Goal: Information Seeking & Learning: Find specific fact

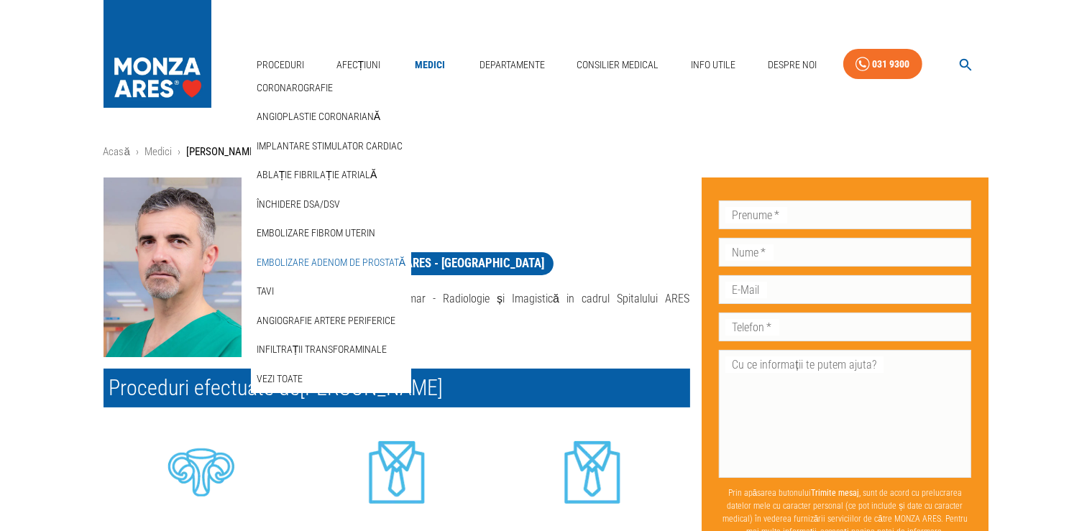
click at [314, 266] on link "Embolizare adenom de prostată" at bounding box center [331, 263] width 155 height 24
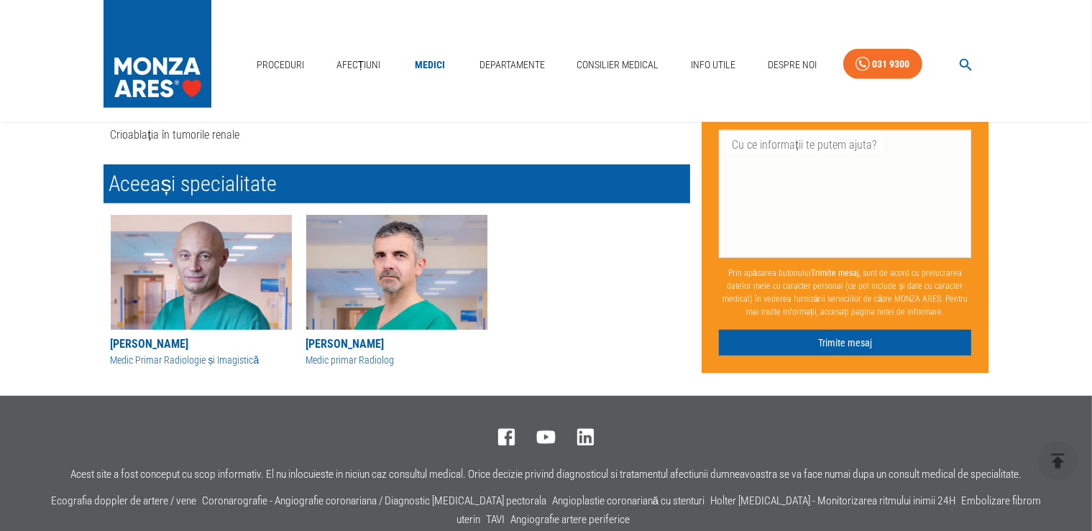
scroll to position [1214, 0]
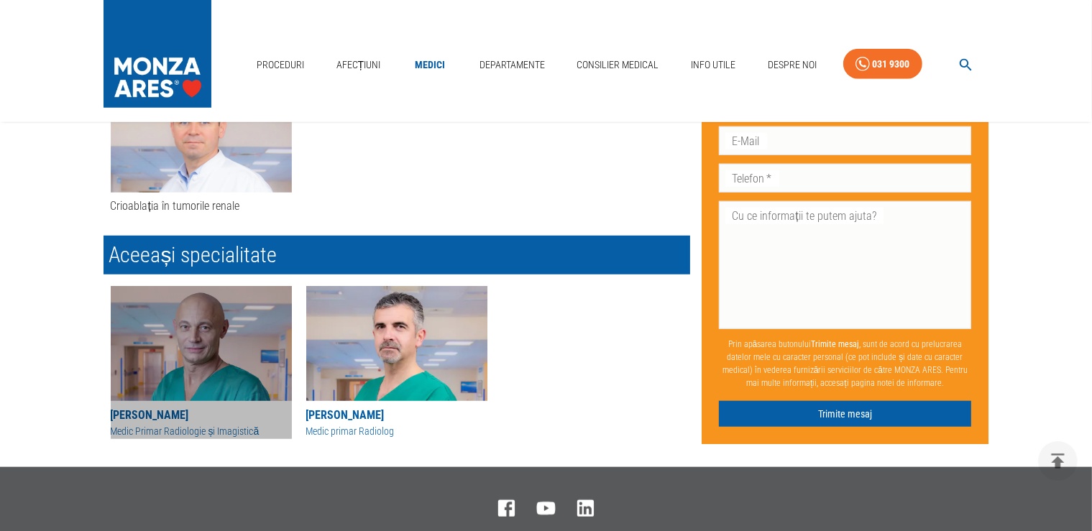
click at [230, 342] on img at bounding box center [201, 343] width 181 height 115
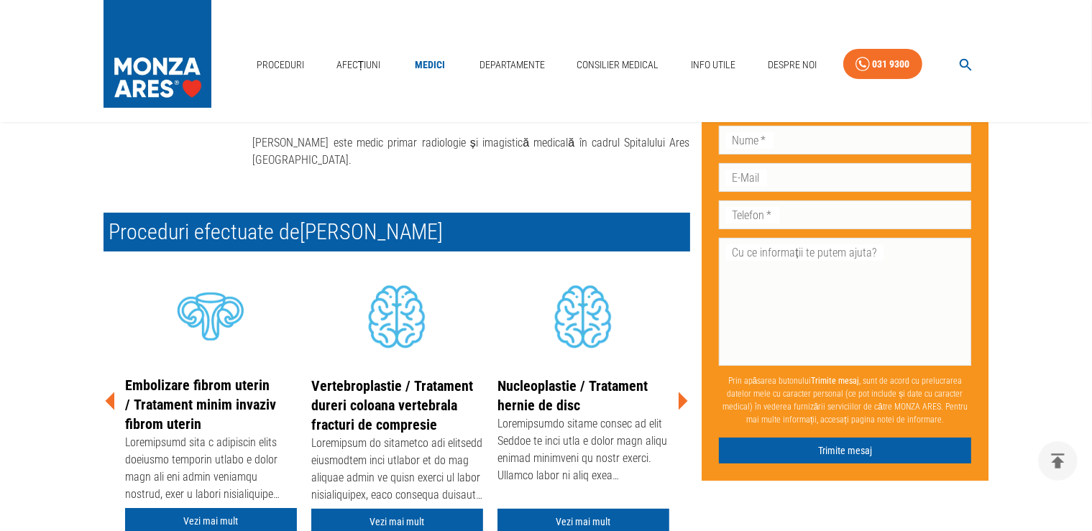
scroll to position [308, 0]
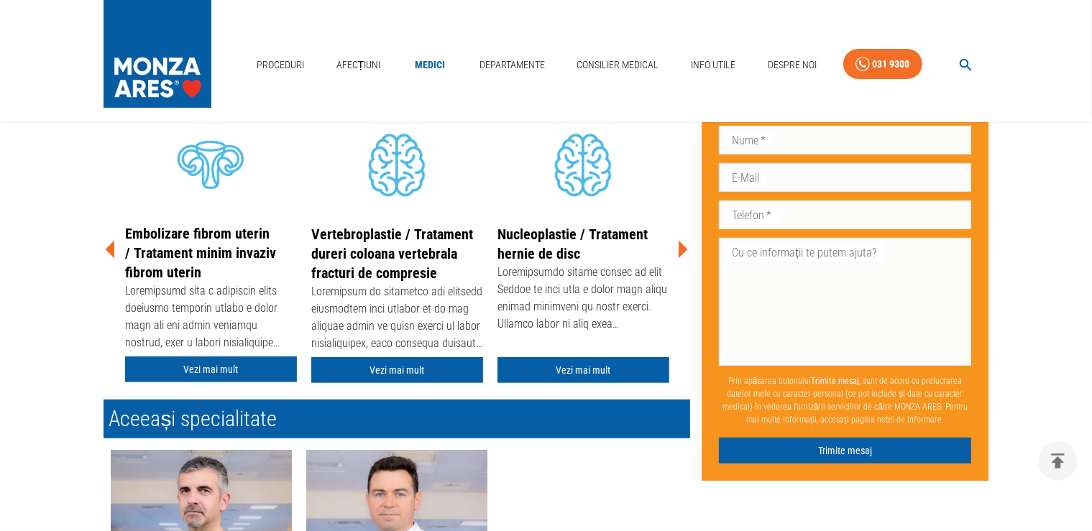
click at [685, 252] on icon at bounding box center [682, 249] width 43 height 43
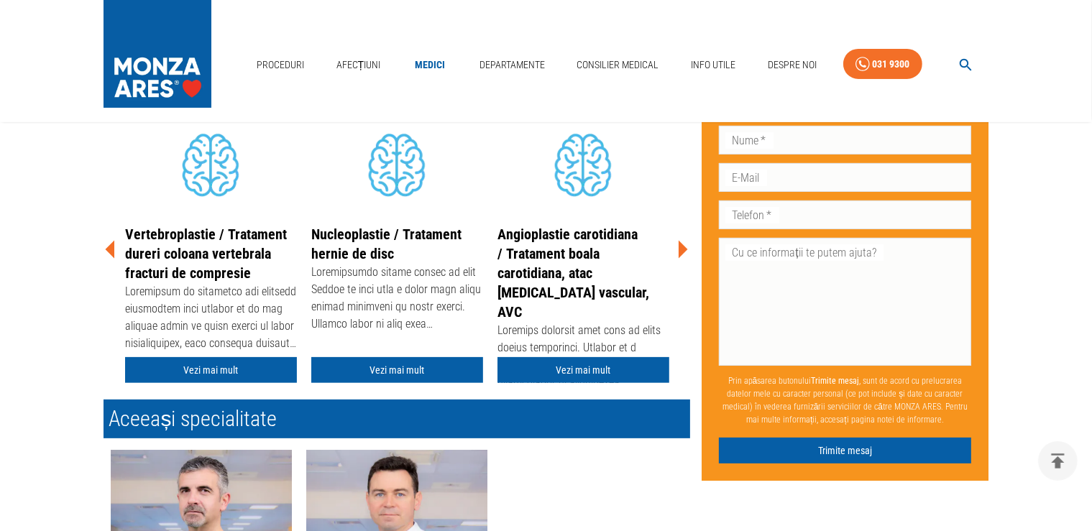
click at [685, 252] on icon at bounding box center [682, 249] width 43 height 43
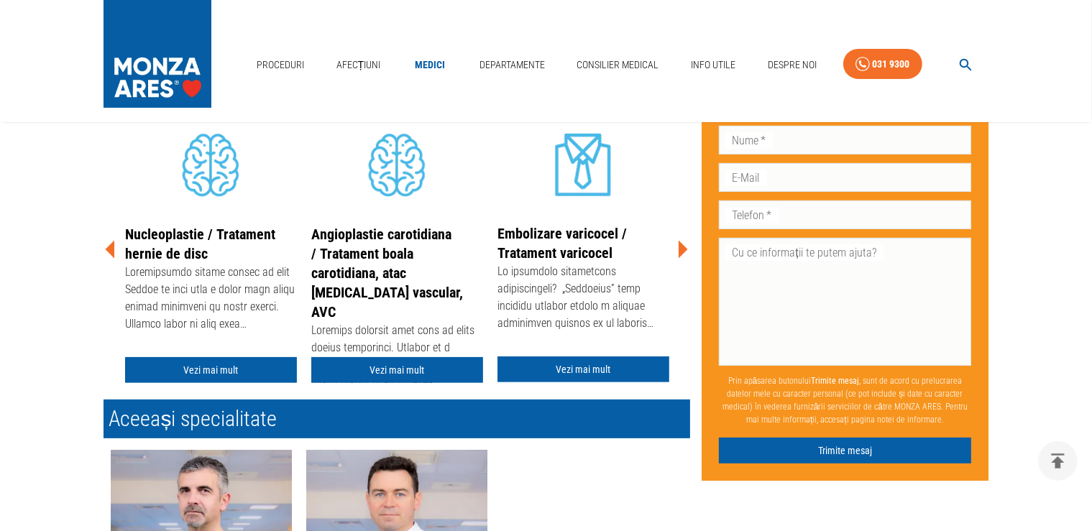
click at [685, 252] on icon at bounding box center [682, 249] width 43 height 43
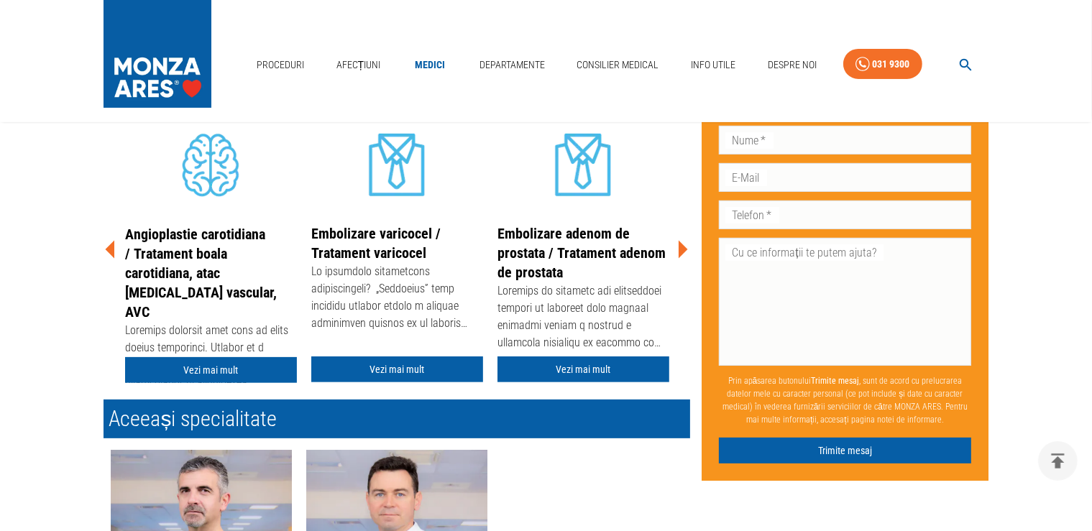
click at [685, 252] on icon at bounding box center [682, 249] width 43 height 43
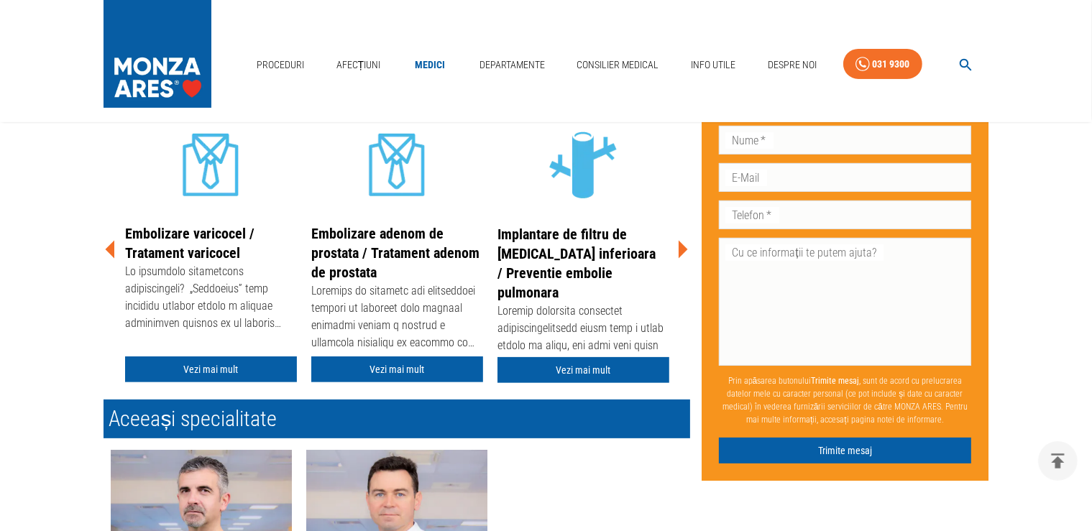
click at [685, 252] on icon at bounding box center [682, 249] width 43 height 43
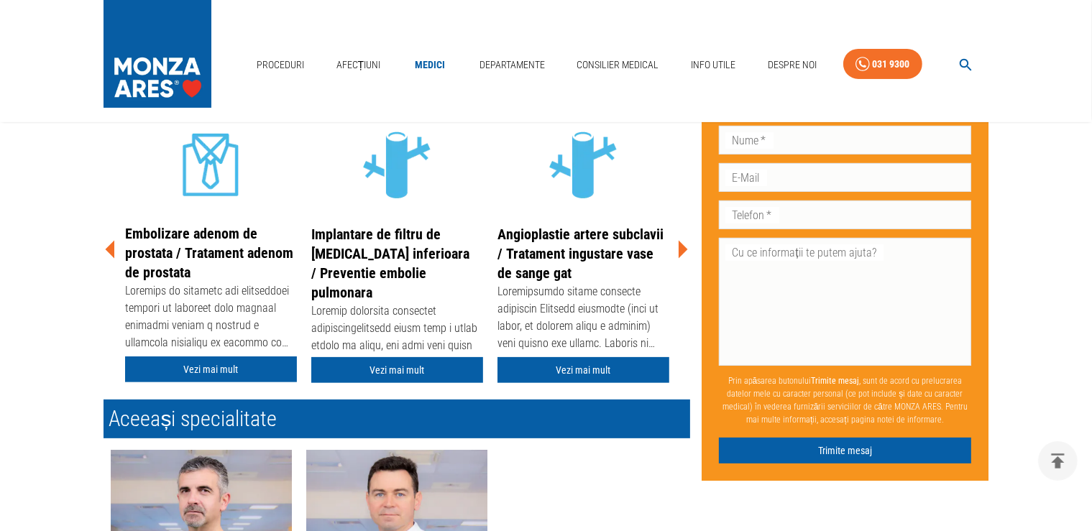
click at [685, 252] on icon at bounding box center [682, 249] width 43 height 43
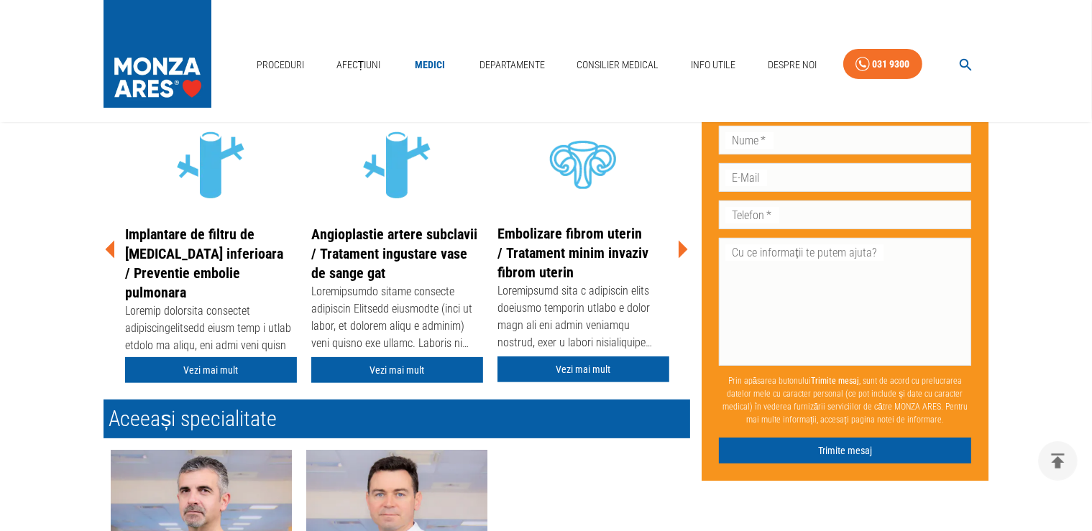
click at [685, 252] on icon at bounding box center [682, 249] width 43 height 43
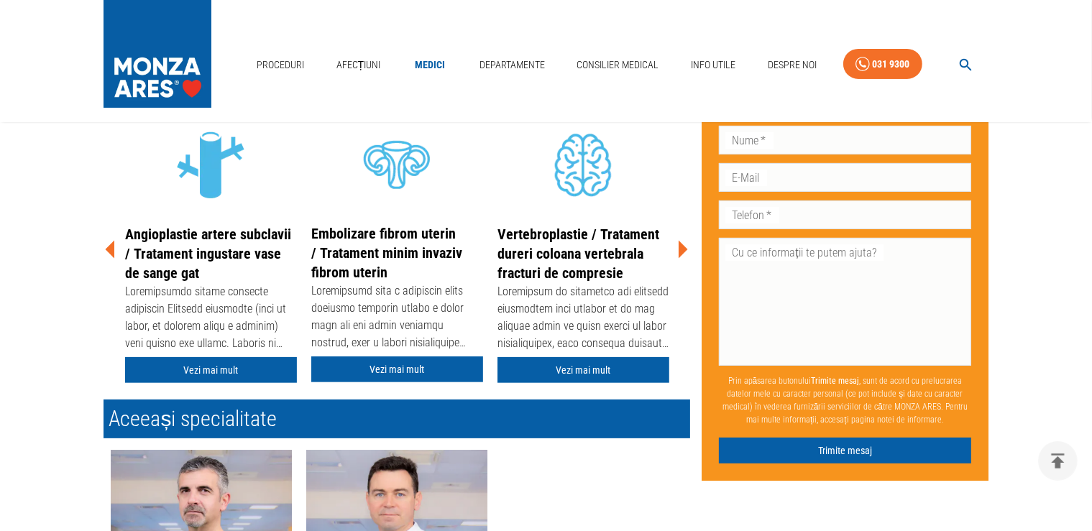
click at [685, 252] on icon at bounding box center [682, 249] width 43 height 43
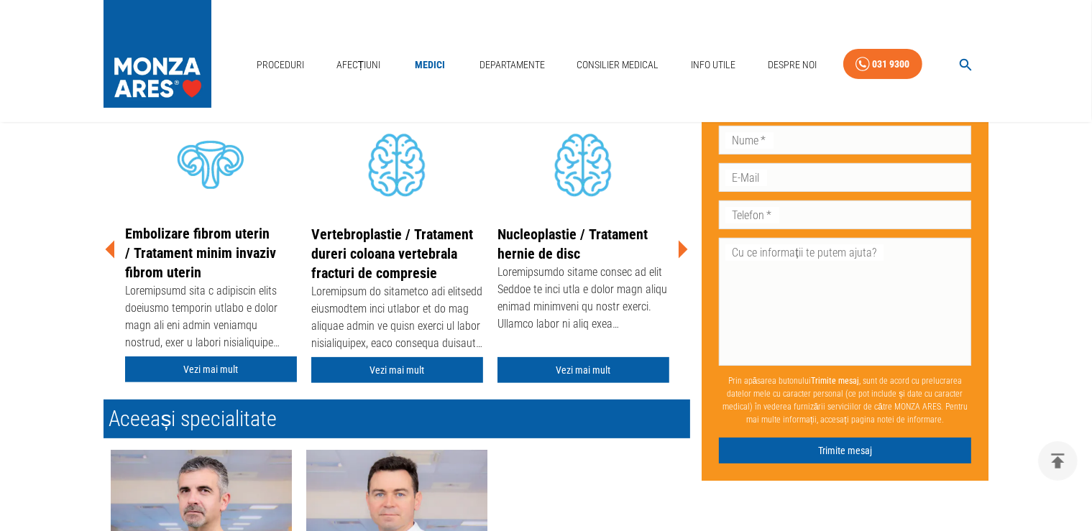
click at [685, 252] on icon at bounding box center [682, 249] width 43 height 43
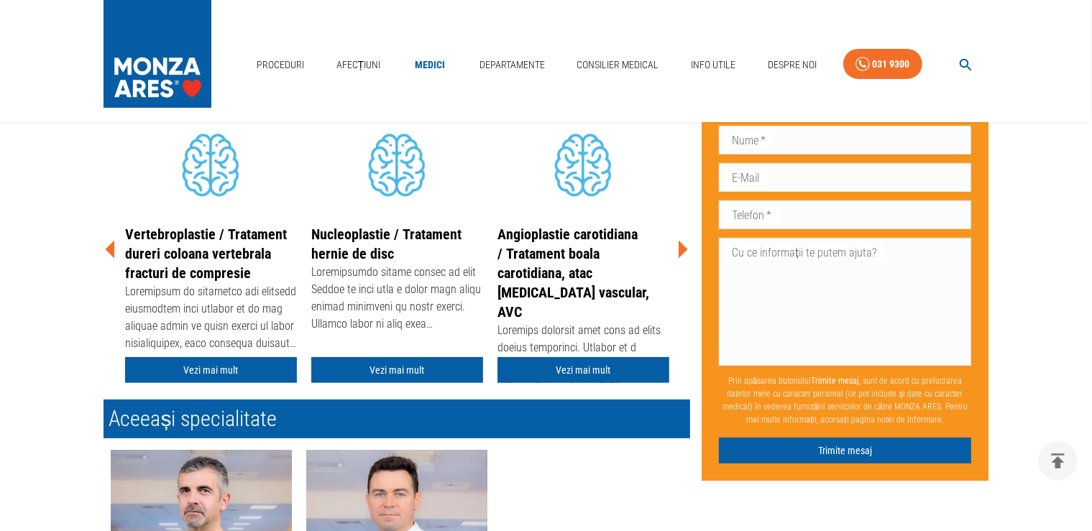
click at [685, 252] on icon at bounding box center [682, 249] width 43 height 43
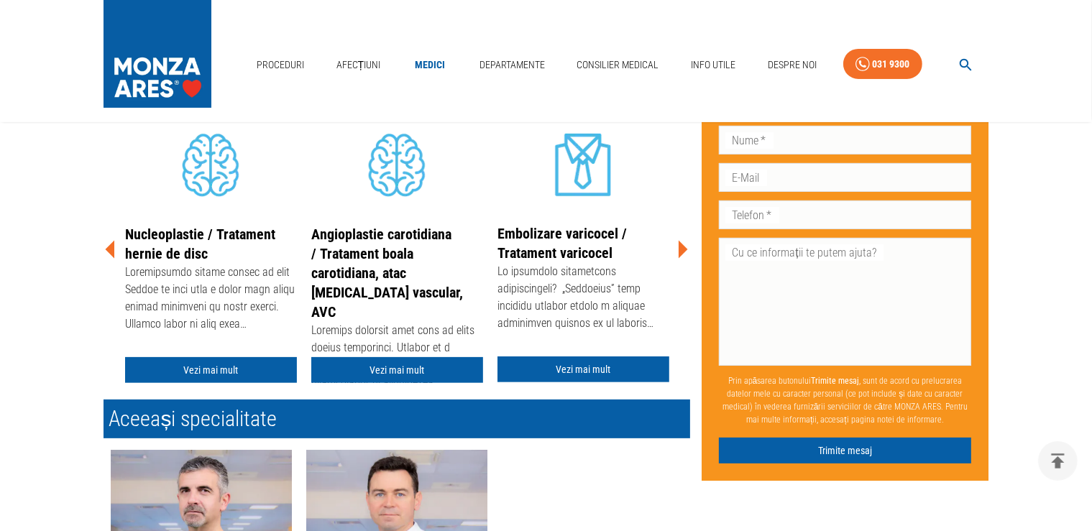
click at [685, 252] on icon at bounding box center [682, 249] width 43 height 43
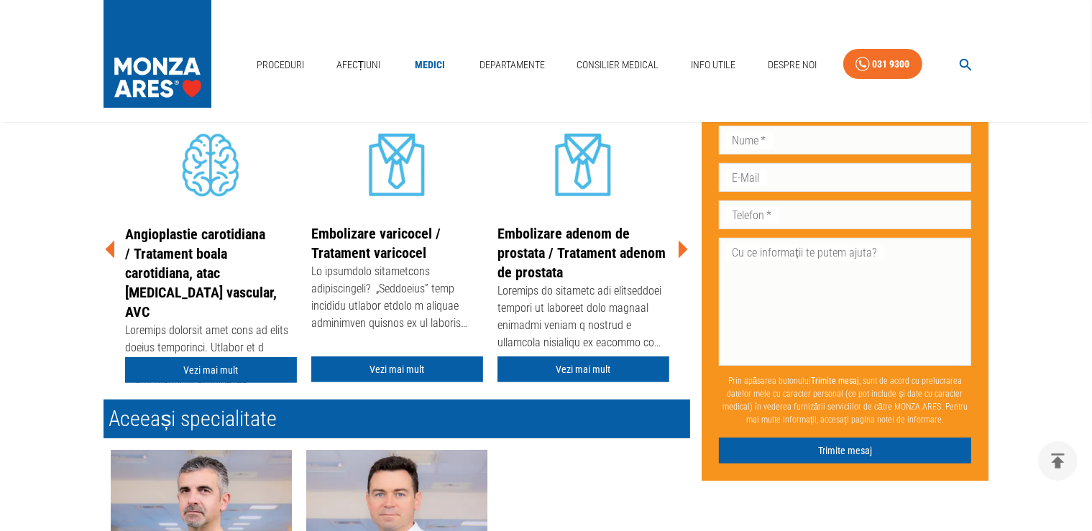
click at [685, 252] on icon at bounding box center [682, 249] width 43 height 43
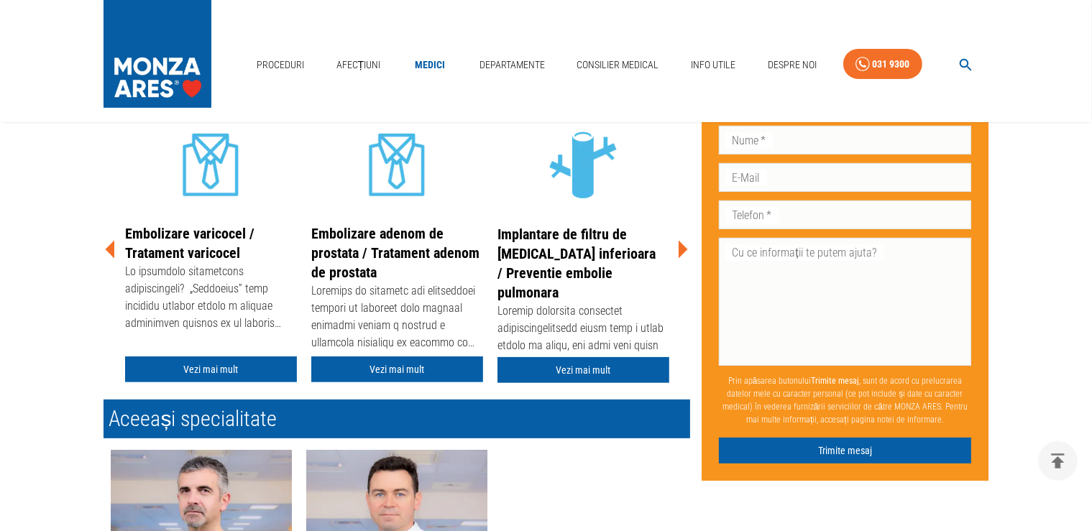
click at [685, 252] on icon at bounding box center [682, 249] width 43 height 43
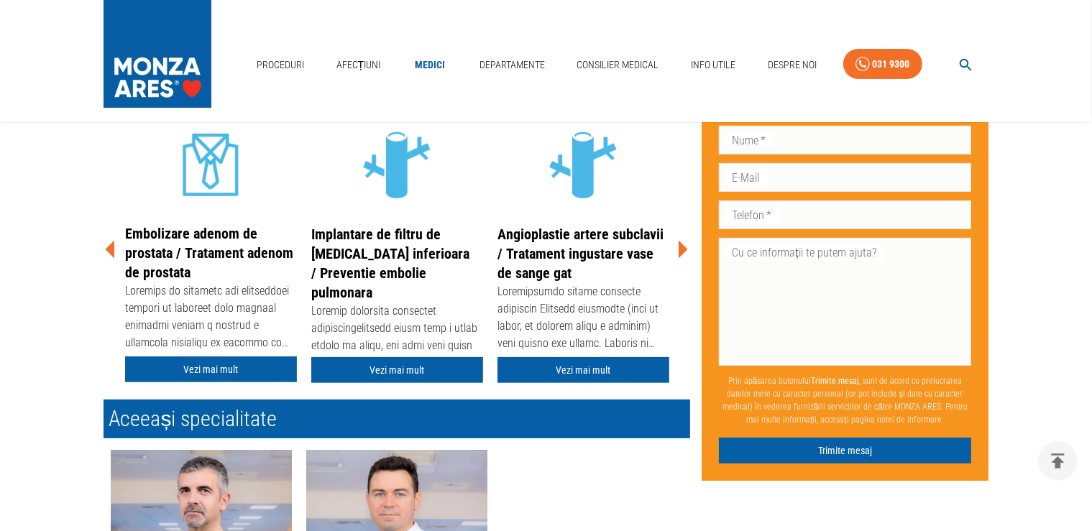
click at [685, 252] on icon at bounding box center [682, 249] width 43 height 43
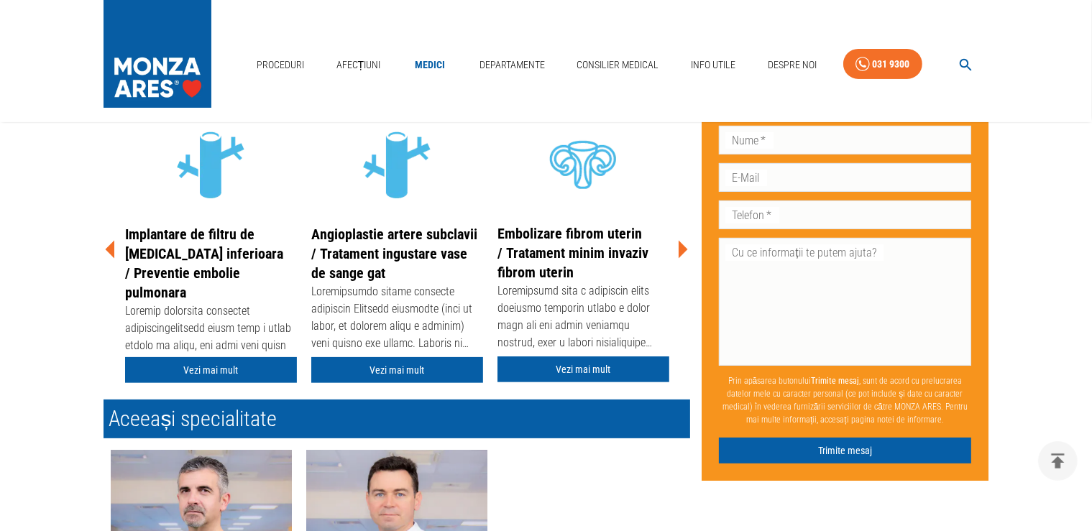
click at [685, 252] on icon at bounding box center [682, 249] width 43 height 43
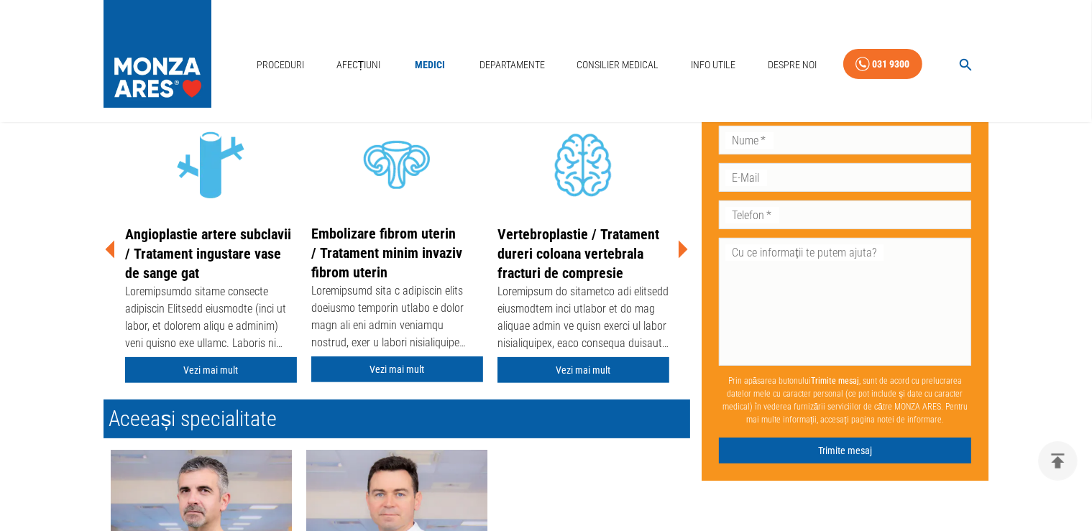
click at [685, 252] on icon at bounding box center [682, 249] width 43 height 43
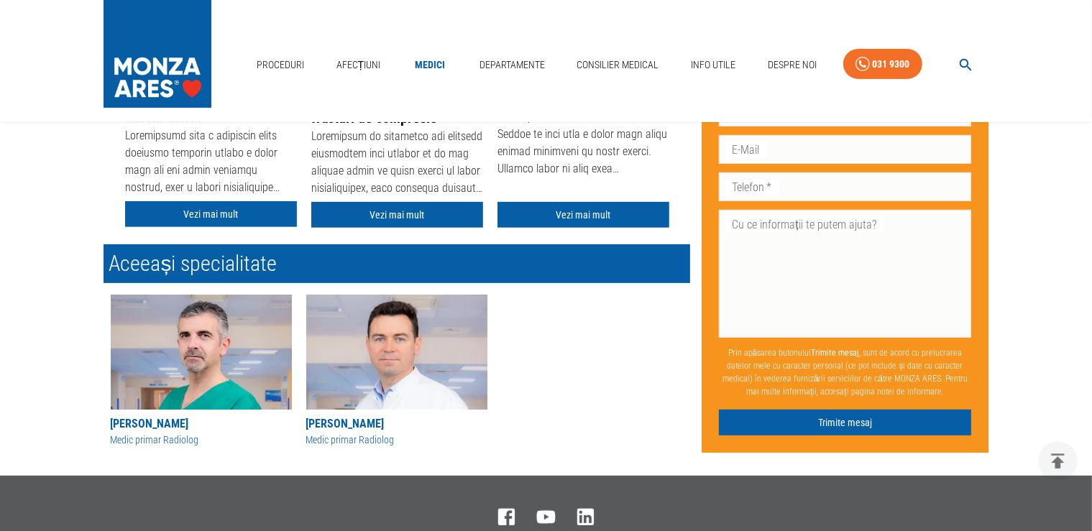
scroll to position [460, 0]
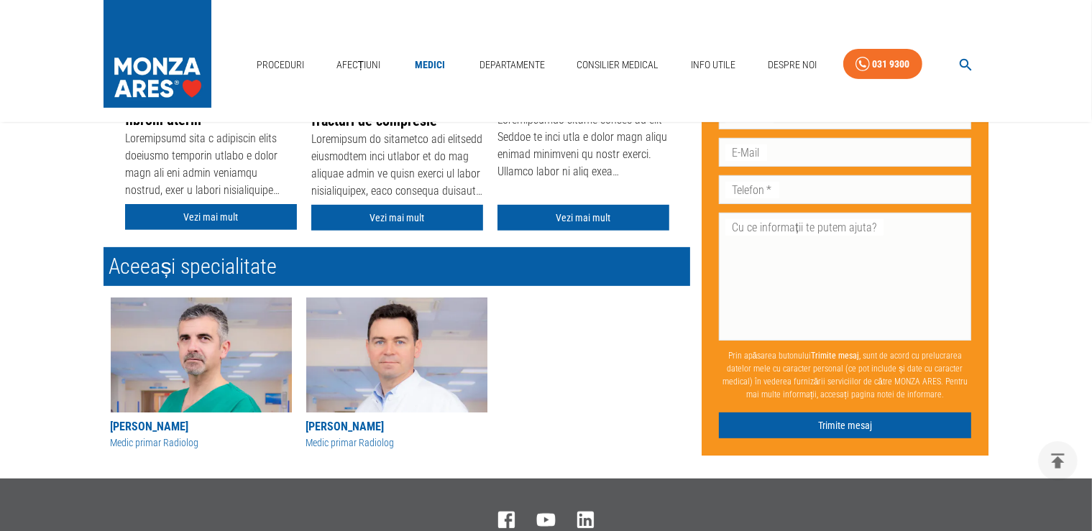
click at [405, 342] on img at bounding box center [396, 355] width 181 height 115
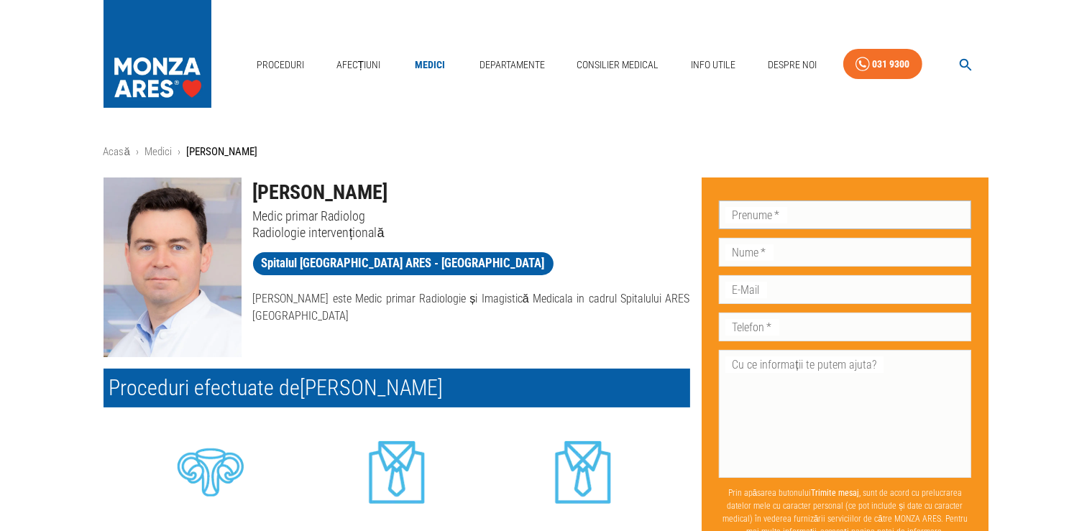
click at [834, 211] on input "Prenume   *" at bounding box center [845, 215] width 253 height 29
type input "[PERSON_NAME]"
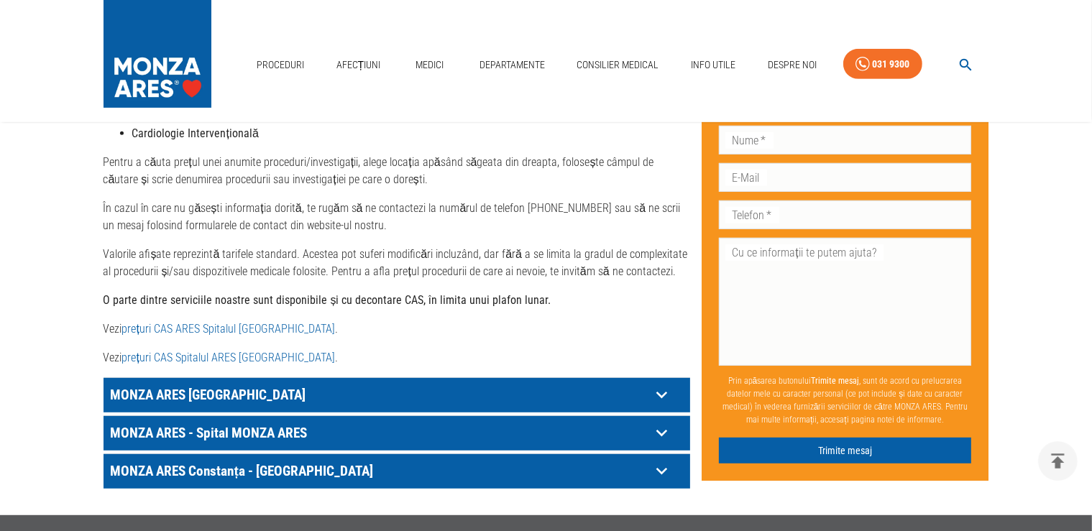
scroll to position [673, 0]
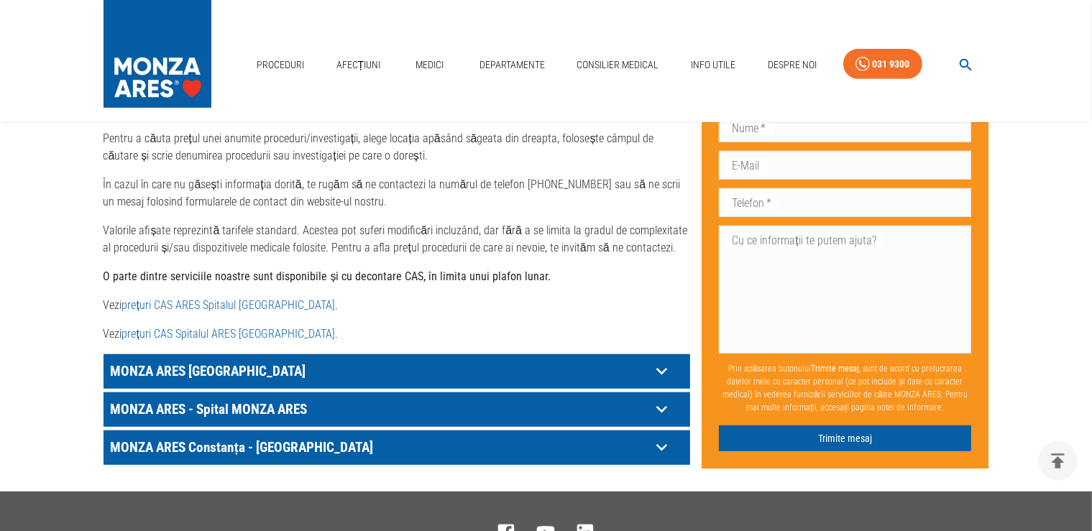
click at [233, 327] on link "prețuri CAS Spitalul ARES Cluj- Napoca" at bounding box center [228, 334] width 213 height 14
click at [314, 382] on p "MONZA ARES - Spital MONZA ARES" at bounding box center [378, 371] width 543 height 22
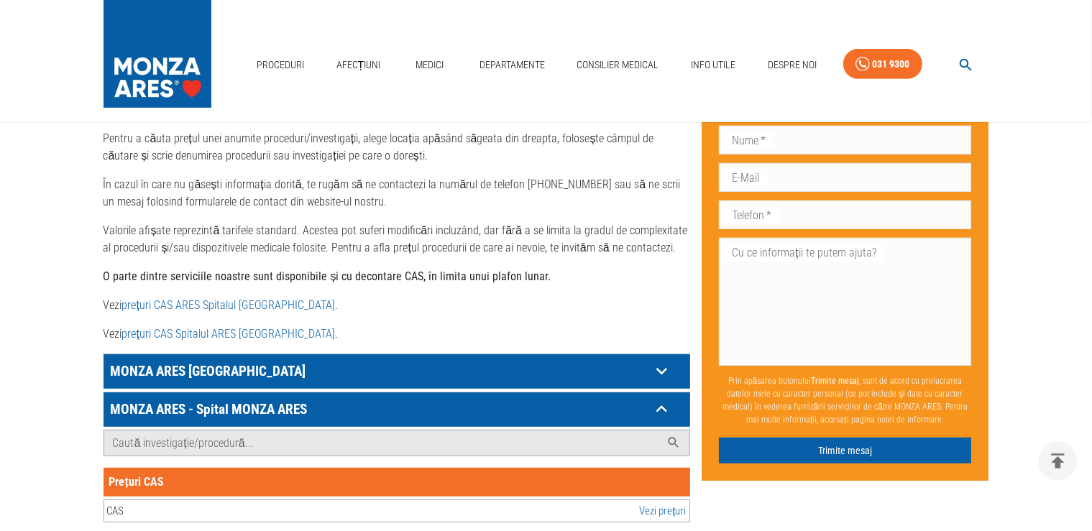
click at [203, 298] on link "prețuri CAS ARES Spitalul Monza" at bounding box center [228, 305] width 213 height 14
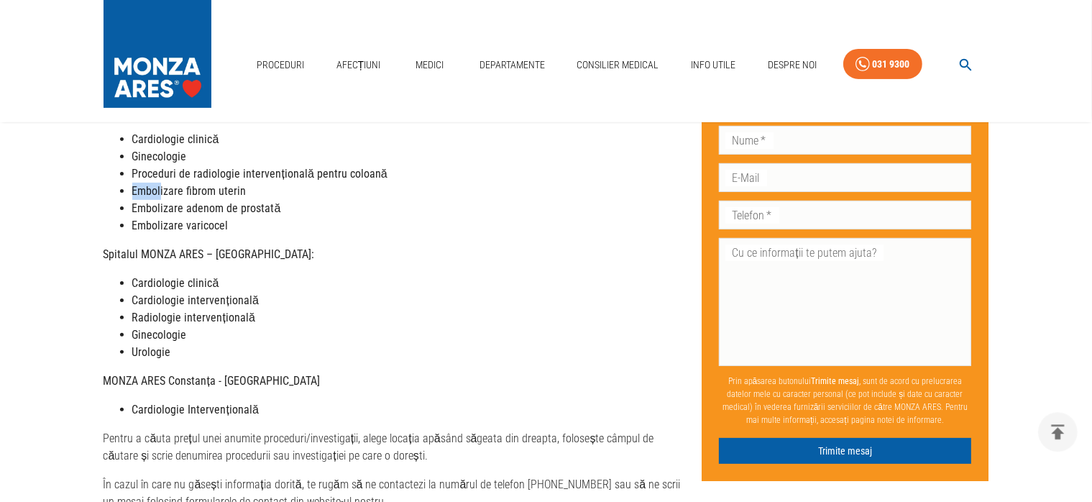
scroll to position [0, 0]
